Goal: Transaction & Acquisition: Book appointment/travel/reservation

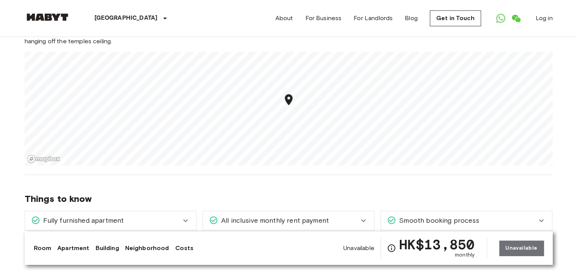
scroll to position [873, 0]
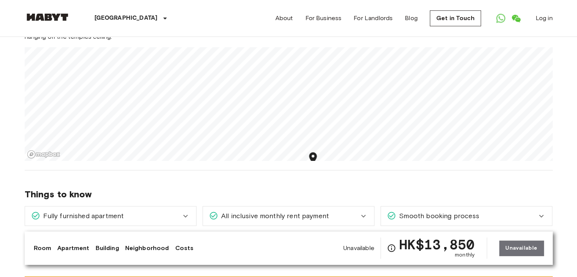
click at [298, 145] on section "About the neighborhood Open in Google Maps [PERSON_NAME], otherwise known as th…" at bounding box center [289, 67] width 528 height 206
click at [359, 72] on section "About the neighborhood Open in Google Maps [PERSON_NAME], otherwise known as th…" at bounding box center [289, 67] width 528 height 206
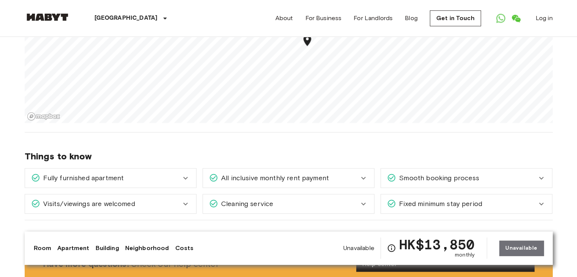
scroll to position [759, 0]
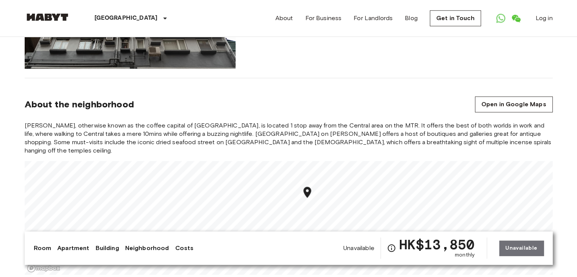
click at [87, 248] on link "Apartment" at bounding box center [73, 248] width 32 height 9
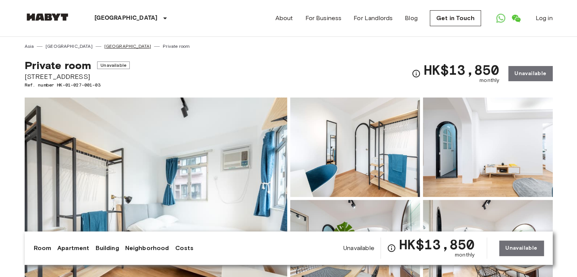
click at [104, 47] on link "[GEOGRAPHIC_DATA]" at bounding box center [127, 46] width 47 height 7
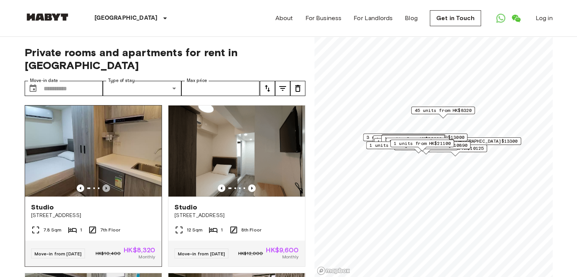
click at [106, 184] on icon "Previous image" at bounding box center [106, 188] width 8 height 8
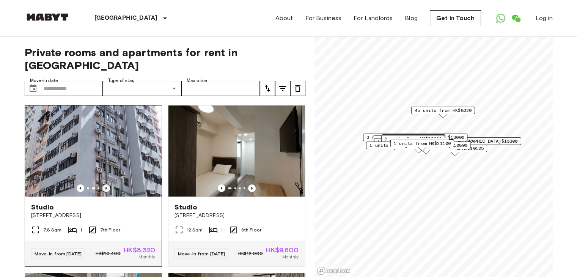
click at [106, 184] on icon "Previous image" at bounding box center [106, 188] width 8 height 8
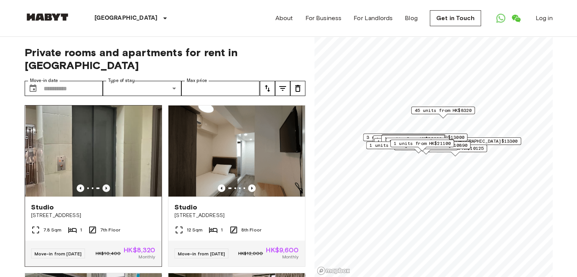
click at [106, 184] on icon "Previous image" at bounding box center [106, 188] width 8 height 8
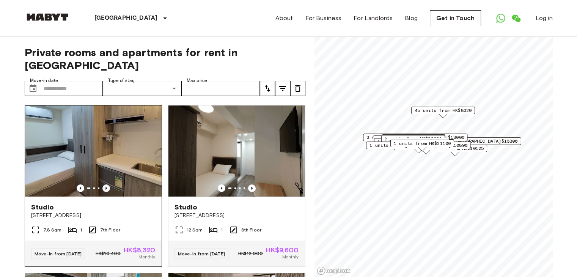
click at [106, 184] on icon "Previous image" at bounding box center [106, 188] width 8 height 8
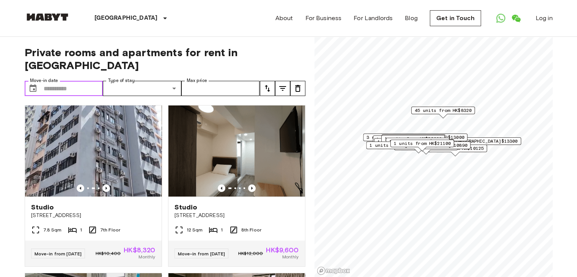
click at [76, 81] on input "Move-in date" at bounding box center [74, 88] width 60 height 15
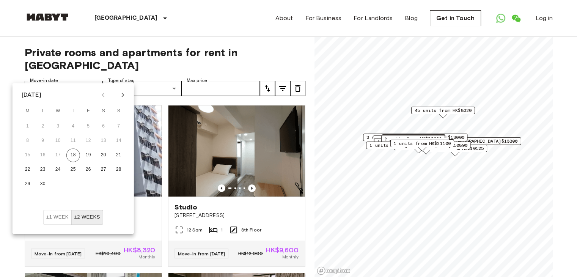
click at [119, 95] on icon "Next month" at bounding box center [122, 94] width 9 height 9
drag, startPoint x: 297, startPoint y: 55, endPoint x: 293, endPoint y: 62, distance: 8.3
click at [298, 55] on span "Private rooms and apartments for rent in Hong Kong" at bounding box center [165, 59] width 281 height 26
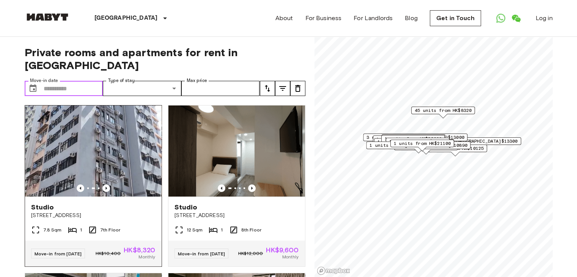
click at [104, 178] on img at bounding box center [93, 150] width 137 height 91
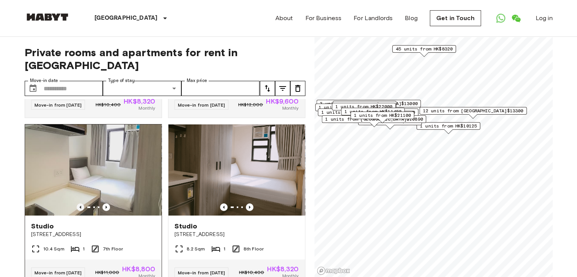
scroll to position [152, 0]
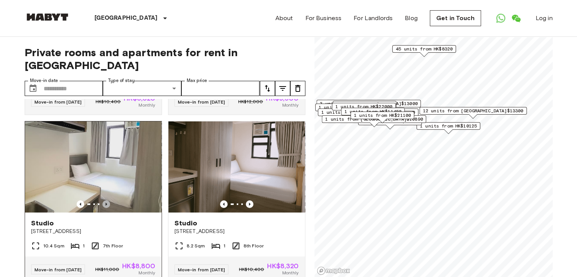
click at [102, 200] on icon "Previous image" at bounding box center [106, 204] width 8 height 8
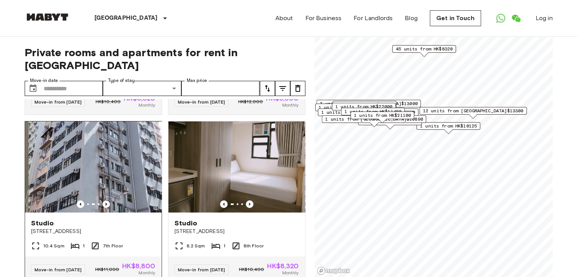
click at [102, 200] on icon "Previous image" at bounding box center [106, 204] width 8 height 8
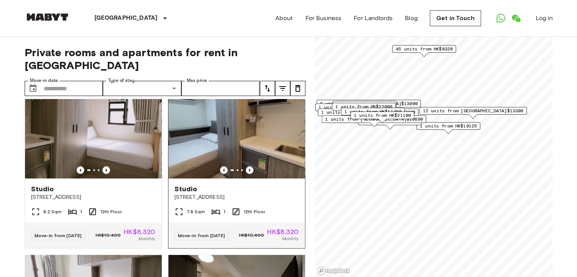
scroll to position [835, 0]
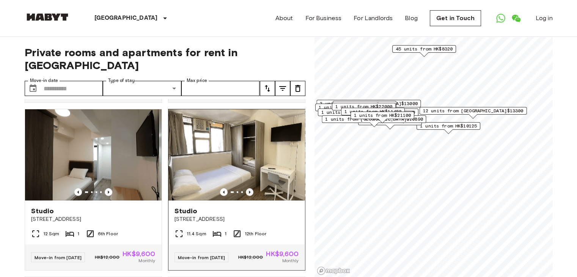
click at [246, 196] on icon "Previous image" at bounding box center [250, 192] width 8 height 8
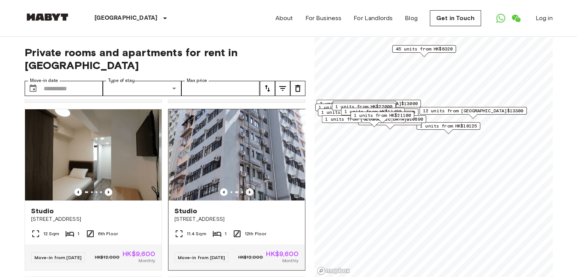
click at [246, 196] on icon "Previous image" at bounding box center [250, 192] width 8 height 8
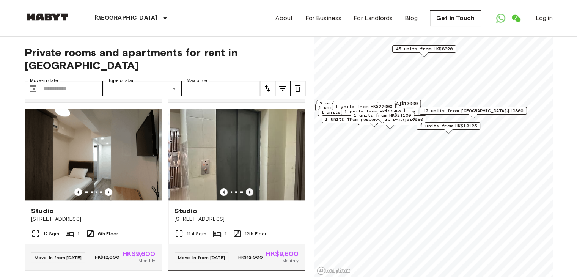
click at [246, 196] on icon "Previous image" at bounding box center [250, 192] width 8 height 8
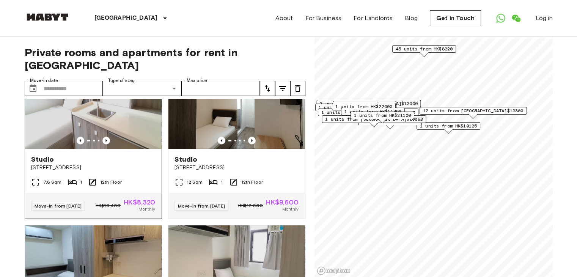
scroll to position [1214, 0]
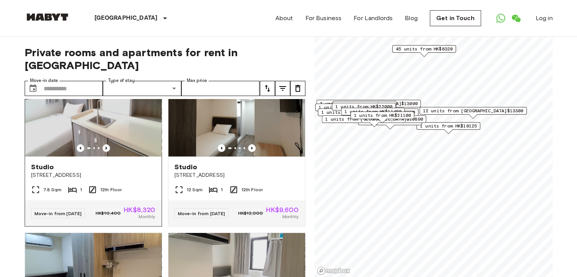
click at [107, 152] on icon "Previous image" at bounding box center [106, 148] width 8 height 8
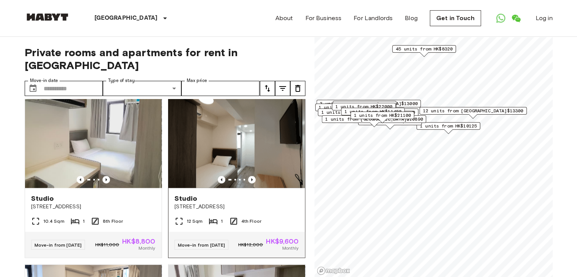
scroll to position [1597, 0]
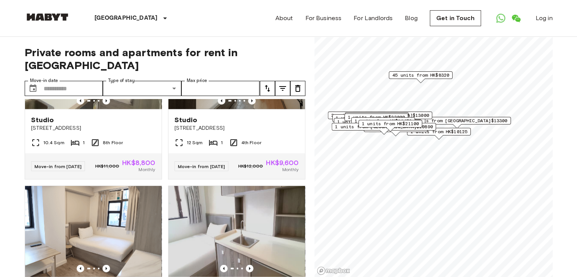
click at [432, 73] on span "45 units from HK$8320" at bounding box center [420, 75] width 57 height 7
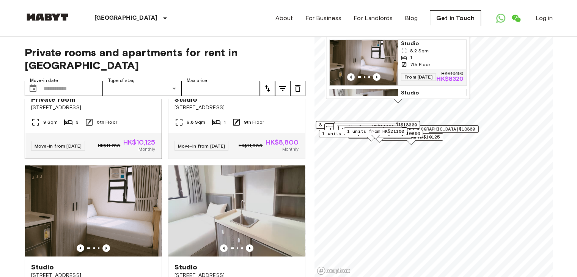
scroll to position [2621, 0]
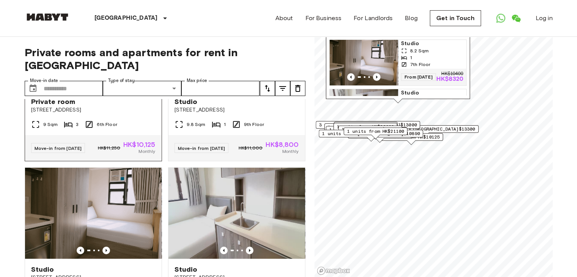
click at [105, 87] on icon "Previous image" at bounding box center [109, 83] width 8 height 8
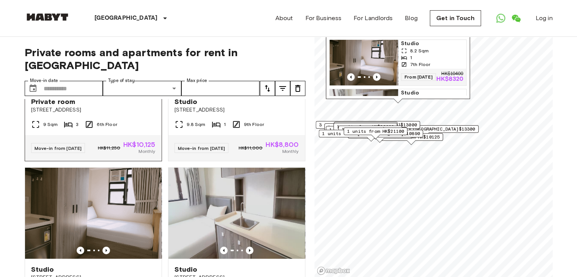
click at [105, 87] on icon "Previous image" at bounding box center [109, 83] width 8 height 8
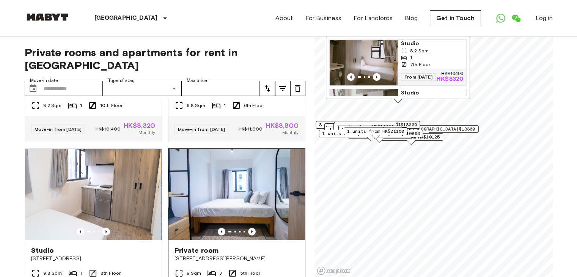
scroll to position [4415, 0]
